Goal: Task Accomplishment & Management: Complete application form

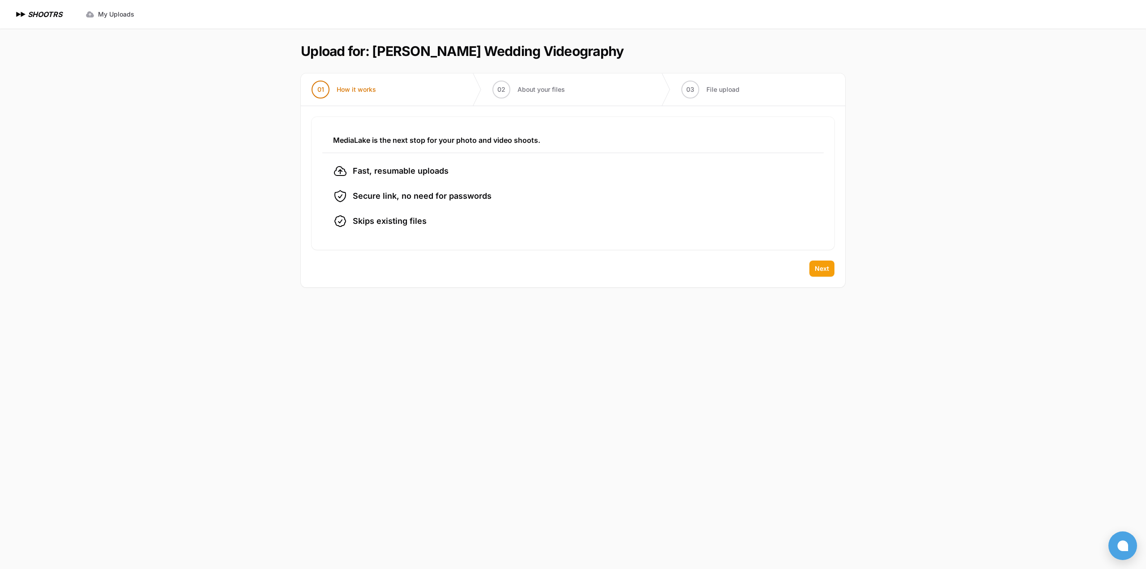
click at [827, 265] on span "Next" at bounding box center [821, 268] width 14 height 9
click at [830, 271] on button "Next" at bounding box center [821, 268] width 25 height 16
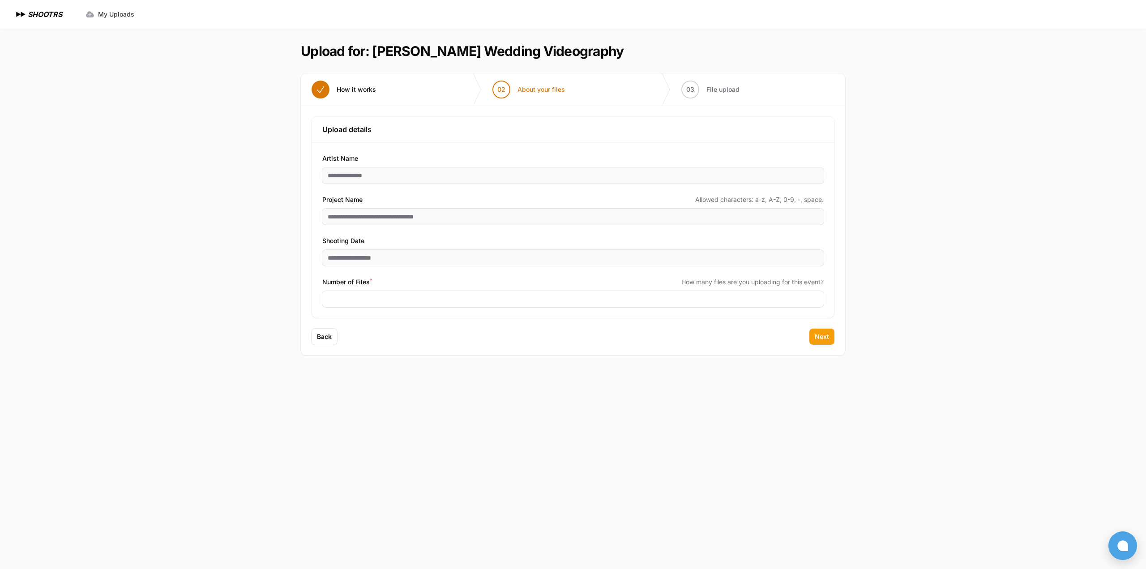
click at [830, 333] on button "Next" at bounding box center [821, 336] width 25 height 16
